Goal: Task Accomplishment & Management: Manage account settings

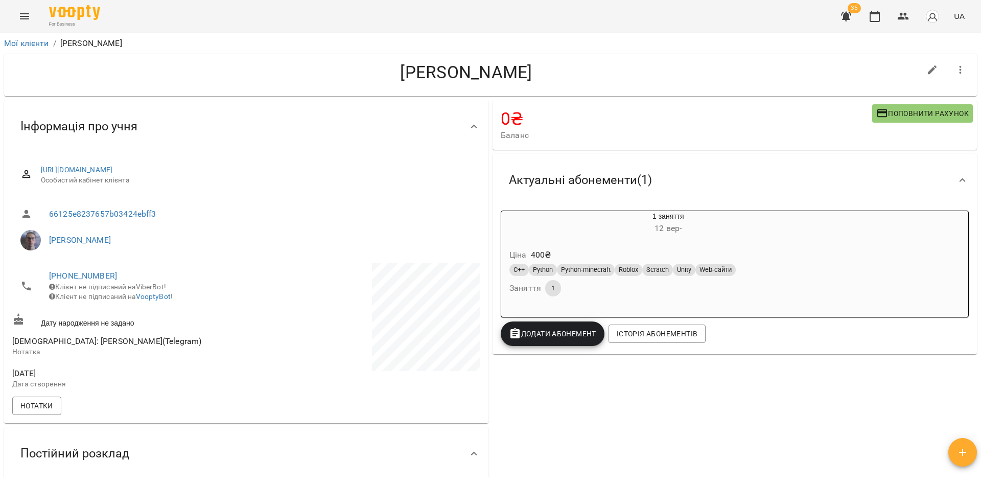
scroll to position [1056, 0]
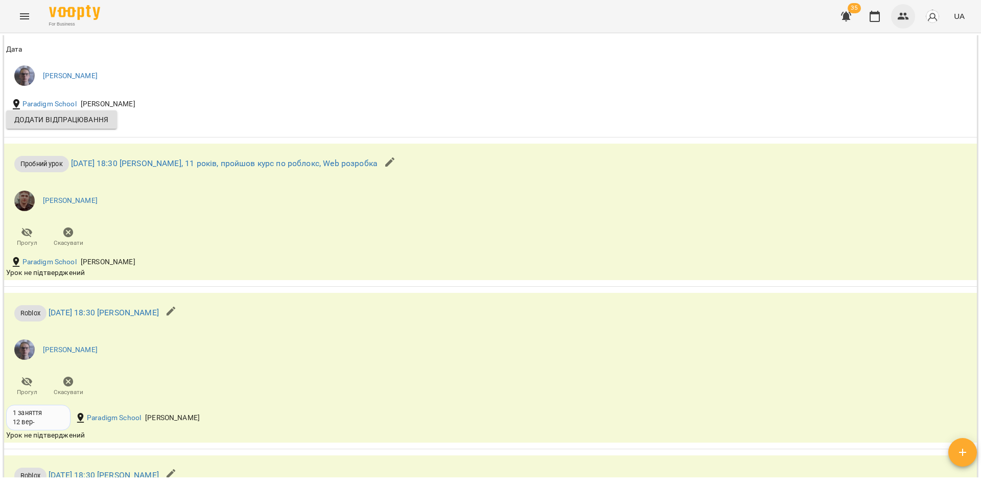
click at [899, 18] on icon "button" at bounding box center [904, 16] width 12 height 12
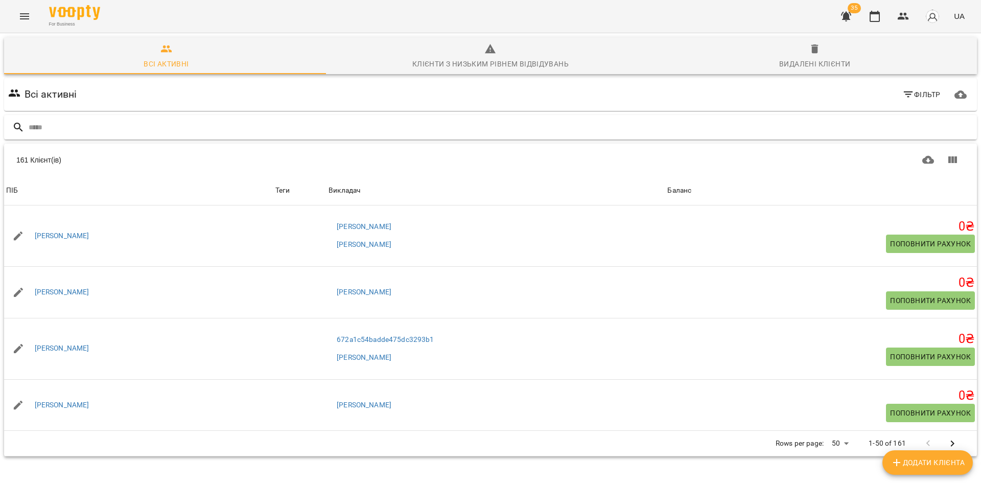
click at [339, 126] on input "text" at bounding box center [501, 127] width 945 height 17
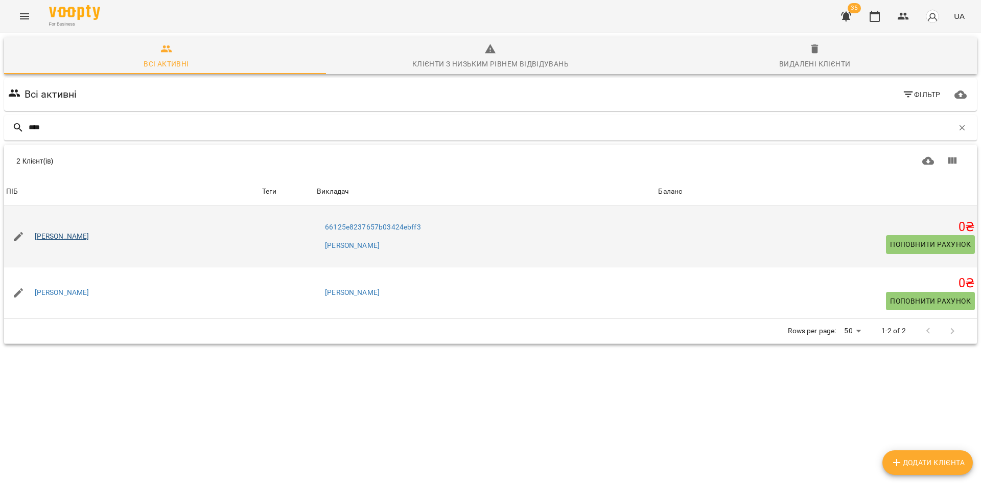
type input "****"
click at [57, 241] on link "[PERSON_NAME]" at bounding box center [62, 237] width 55 height 10
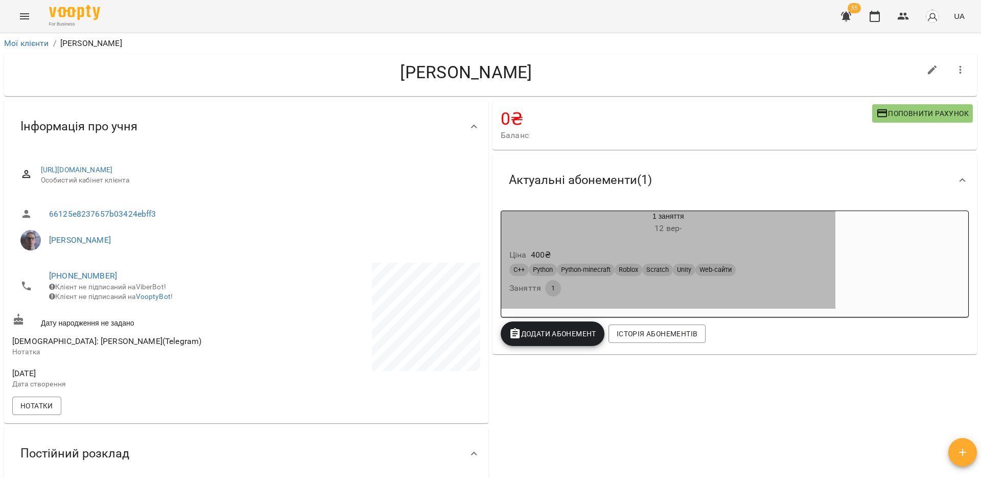
click at [587, 221] on div "1 заняття [DATE] -" at bounding box center [668, 223] width 334 height 25
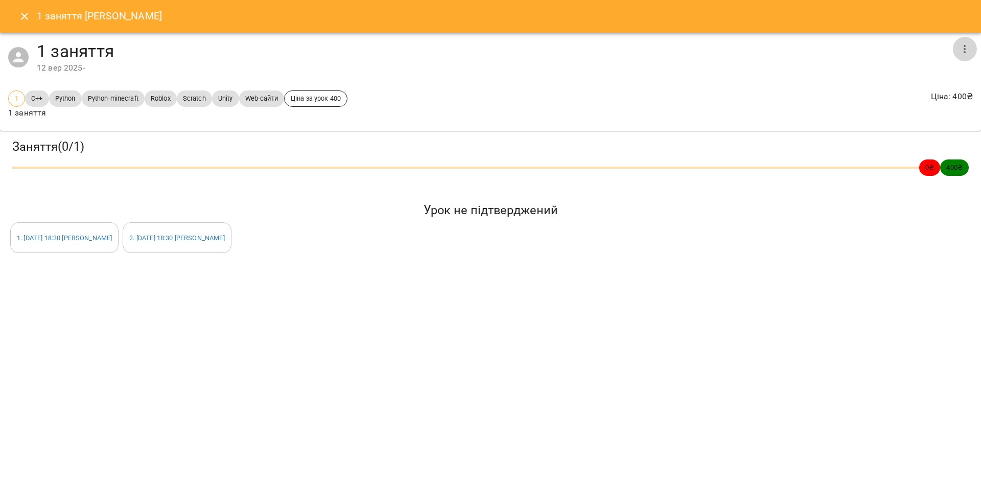
click at [974, 48] on button "button" at bounding box center [965, 49] width 25 height 25
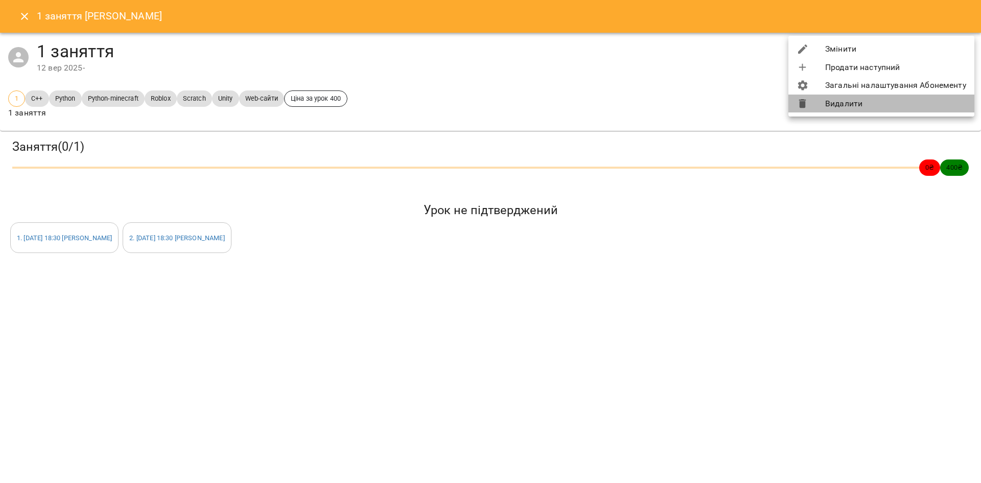
click at [888, 104] on li "Видалити" at bounding box center [882, 104] width 186 height 18
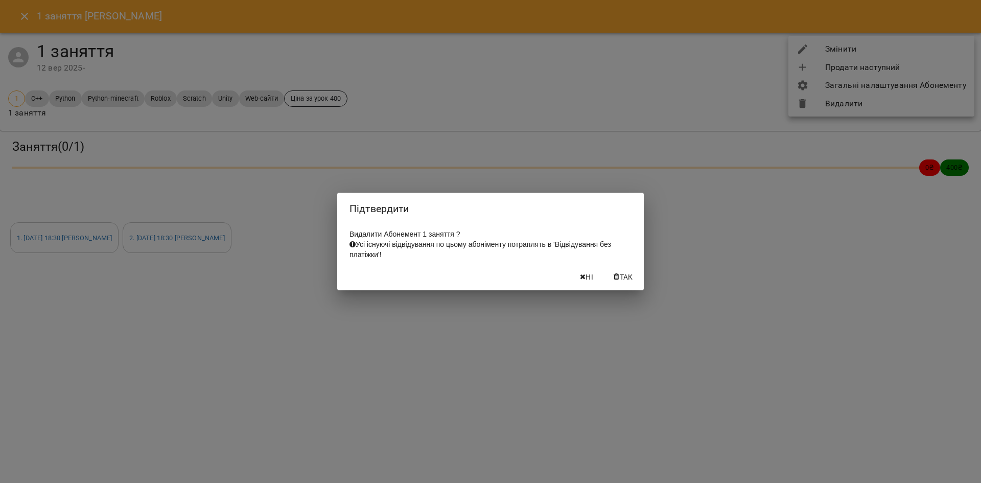
click at [628, 282] on span "Так" at bounding box center [626, 277] width 13 height 12
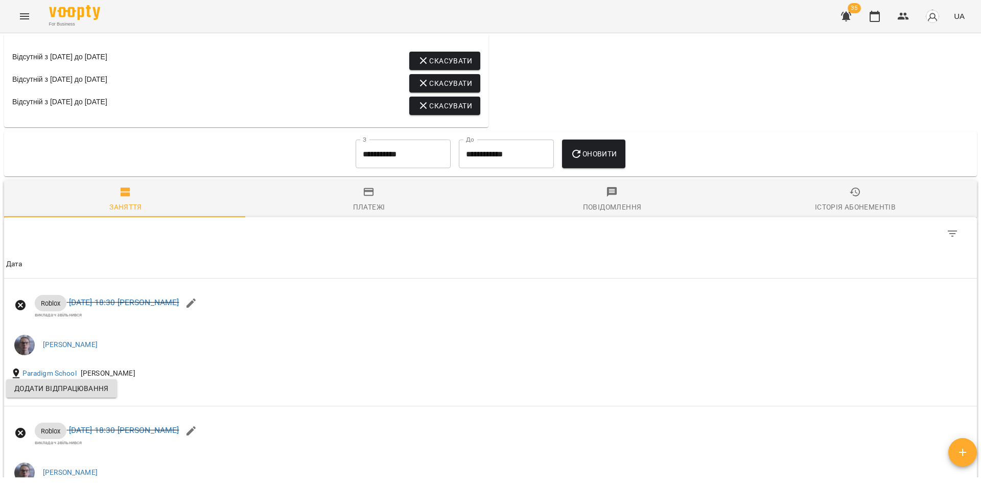
click at [356, 213] on div "Платежі" at bounding box center [369, 207] width 32 height 12
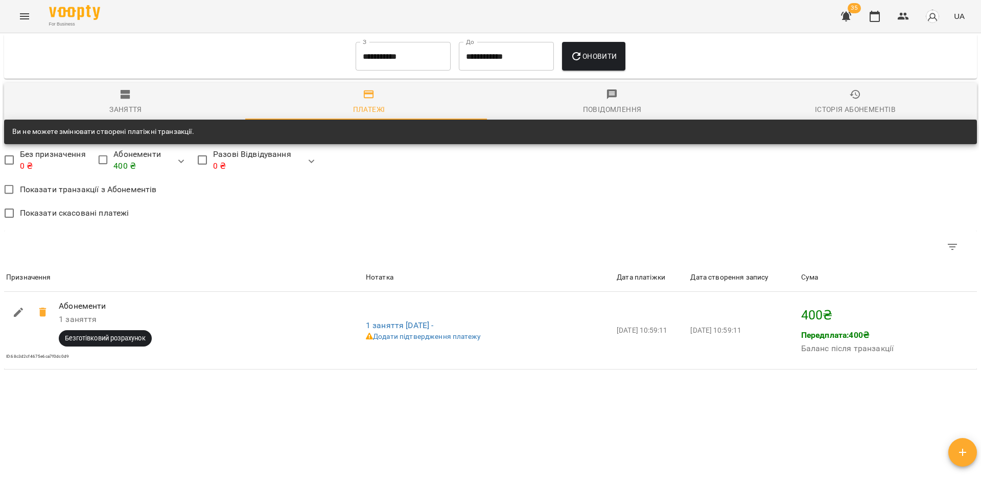
scroll to position [838, 0]
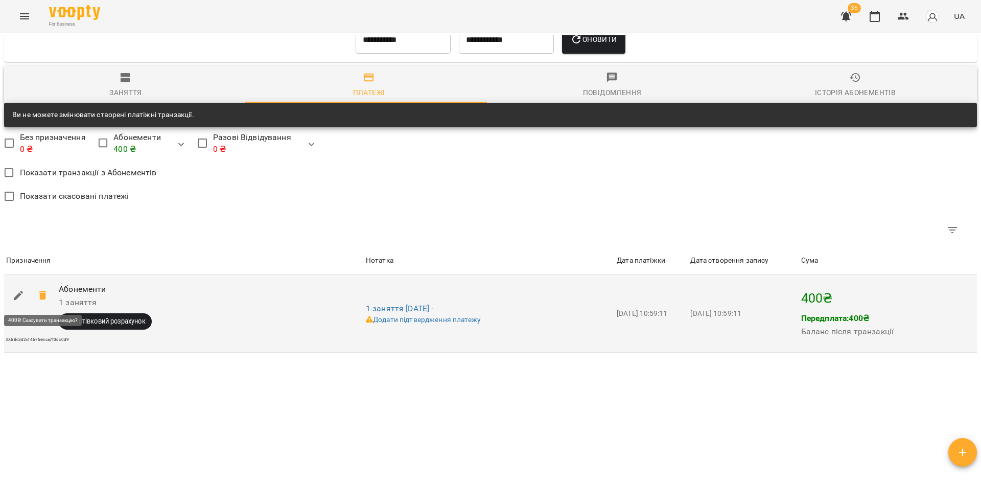
click at [41, 294] on icon at bounding box center [42, 295] width 7 height 9
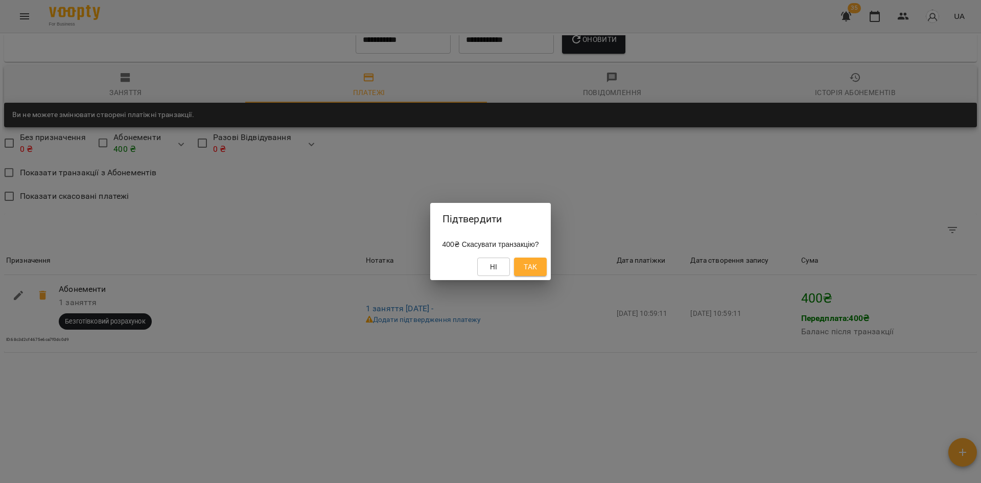
click at [537, 268] on span "Так" at bounding box center [530, 267] width 13 height 12
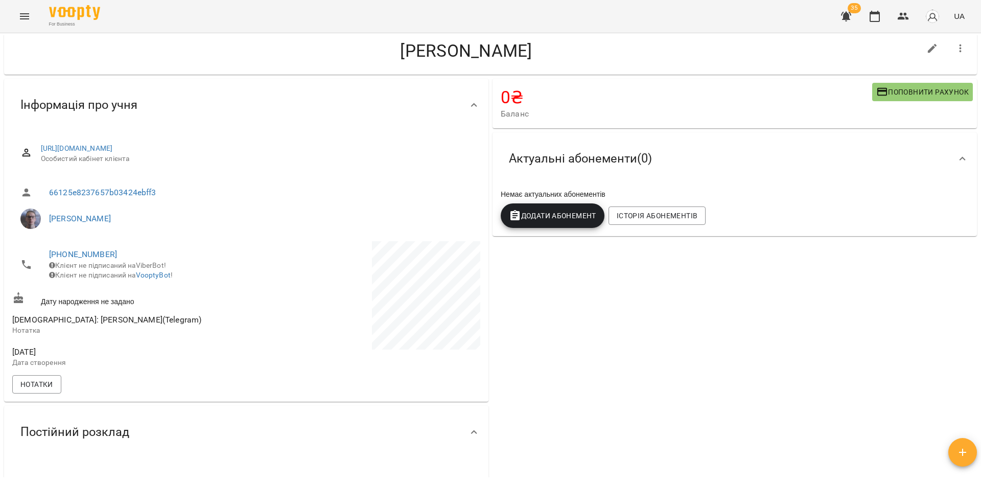
scroll to position [0, 0]
